Goal: Information Seeking & Learning: Understand process/instructions

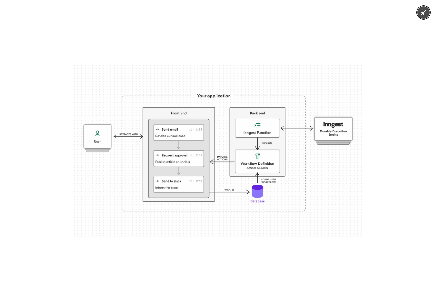
click at [72, 31] on div at bounding box center [218, 151] width 436 height 303
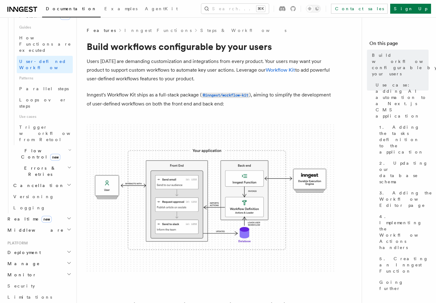
scroll to position [360, 0]
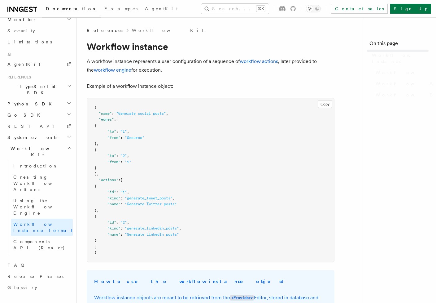
scroll to position [249, 0]
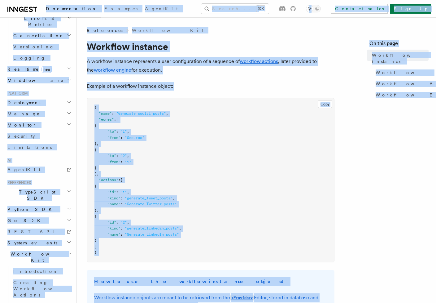
click at [216, 151] on pre "{ "name" : "Generate social posts" , "edges" : [ { "to" : "1" , "from" : "$sour…" at bounding box center [210, 180] width 247 height 164
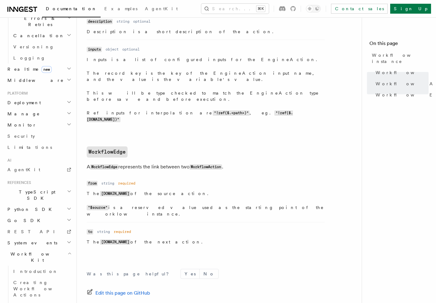
scroll to position [0, 0]
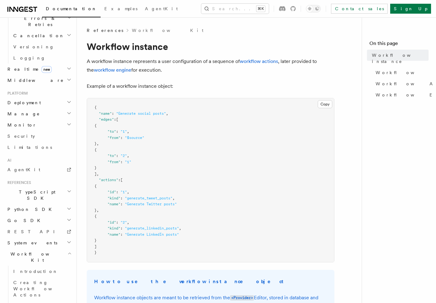
click at [217, 205] on pre "{ "name" : "Generate social posts" , "edges" : [ { "to" : "1" , "from" : "$sour…" at bounding box center [210, 180] width 247 height 164
click at [131, 147] on pre "{ "name" : "Generate social posts" , "edges" : [ { "to" : "1" , "from" : "$sour…" at bounding box center [210, 180] width 247 height 164
drag, startPoint x: 123, startPoint y: 147, endPoint x: 85, endPoint y: 124, distance: 44.7
click at [127, 144] on pre "{ "name" : "Generate social posts" , "edges" : [ { "to" : "1" , "from" : "$sour…" at bounding box center [210, 180] width 247 height 164
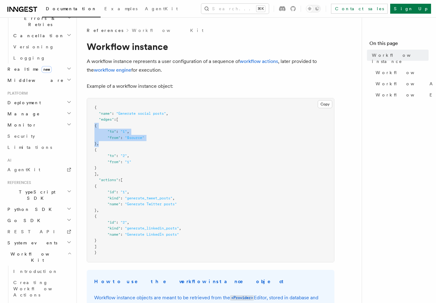
drag, startPoint x: 126, startPoint y: 144, endPoint x: 85, endPoint y: 124, distance: 45.6
copy code "{ "to" : "1" , "from" : "$source" } ,"
